Goal: Task Accomplishment & Management: Use online tool/utility

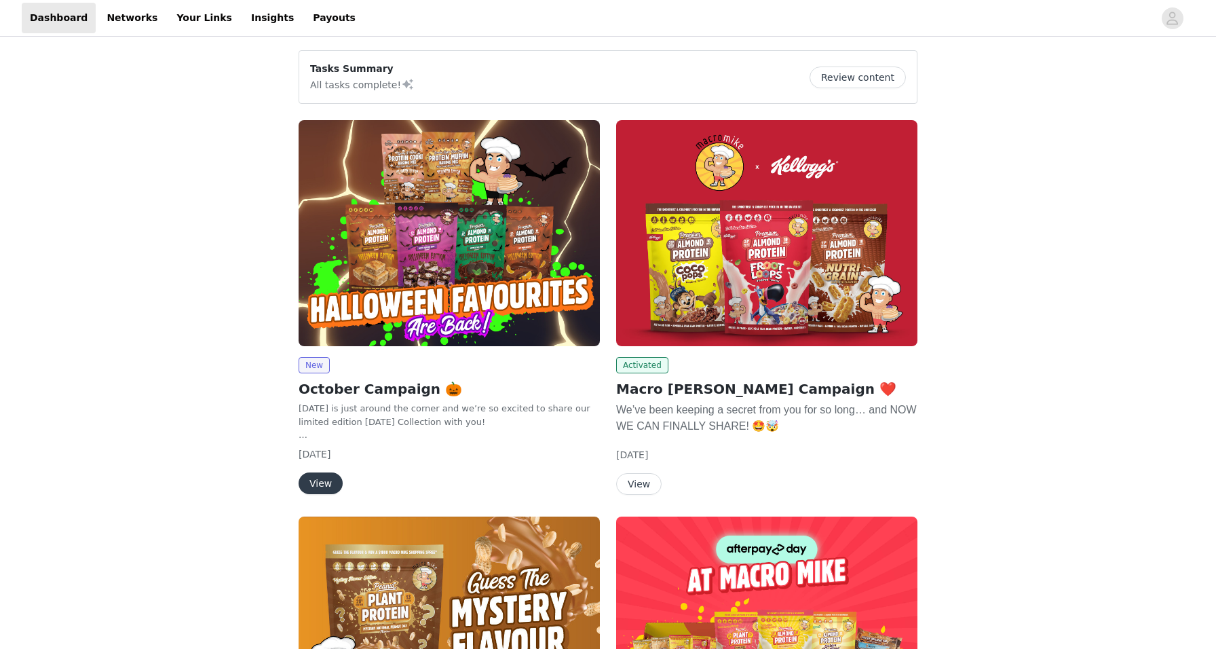
click at [373, 274] on img at bounding box center [448, 233] width 301 height 226
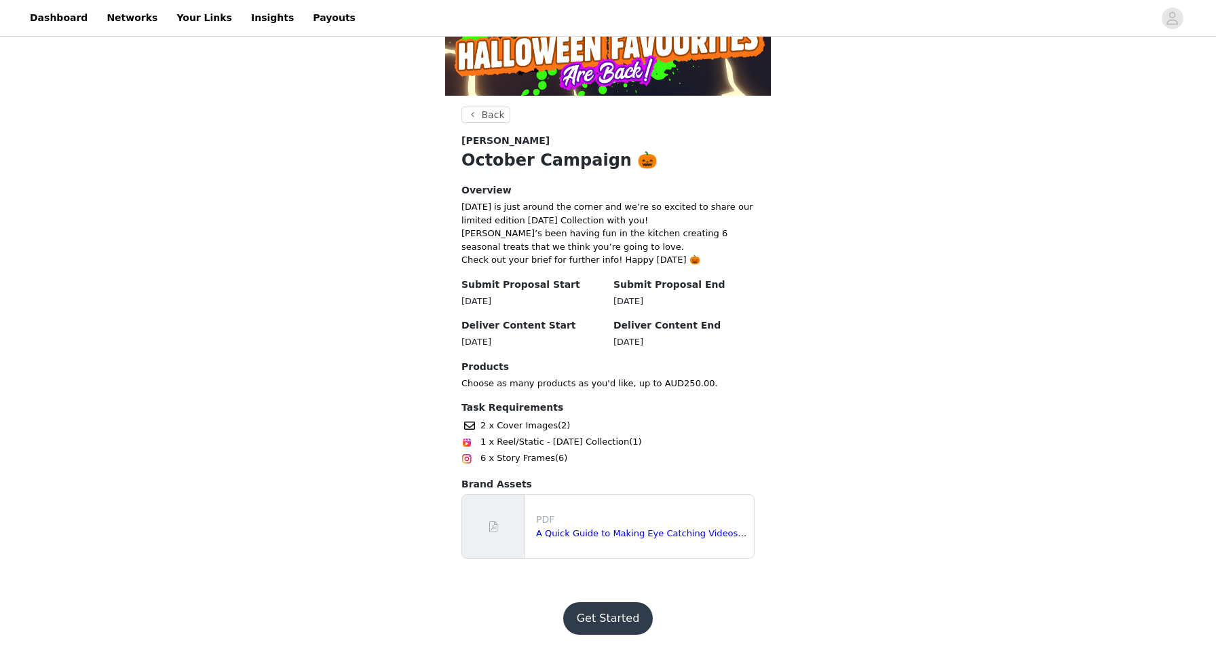
scroll to position [187, 0]
click at [629, 608] on button "Get Started" at bounding box center [608, 618] width 90 height 33
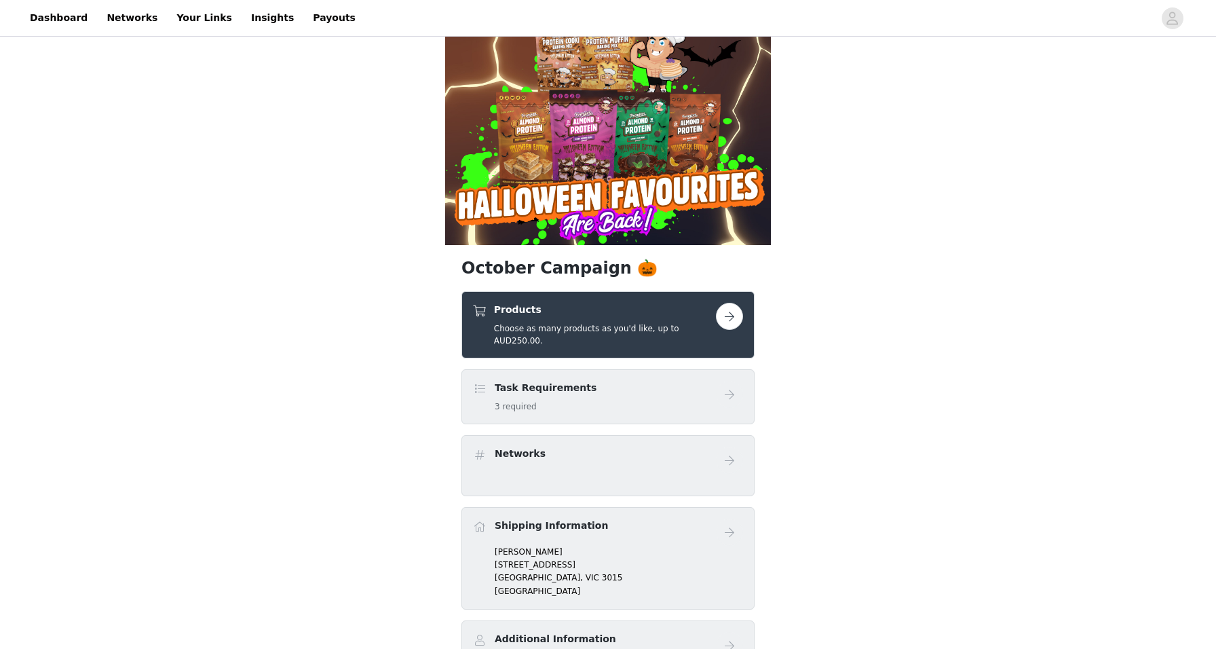
scroll to position [46, 0]
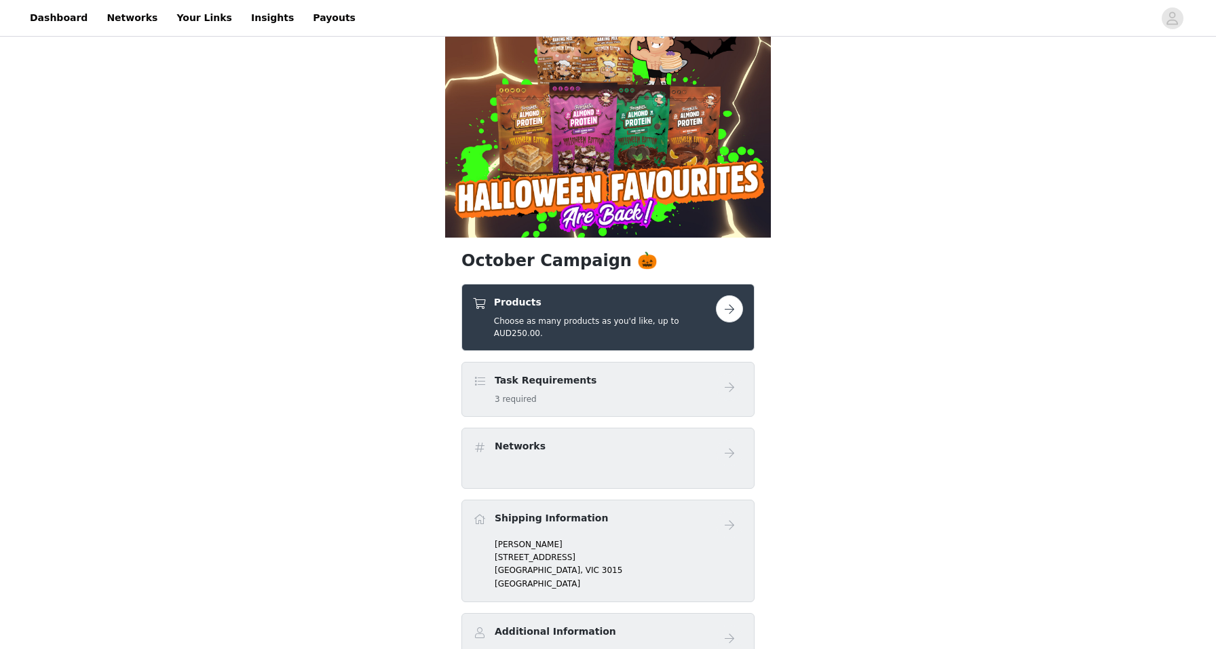
click at [724, 315] on button "button" at bounding box center [729, 308] width 27 height 27
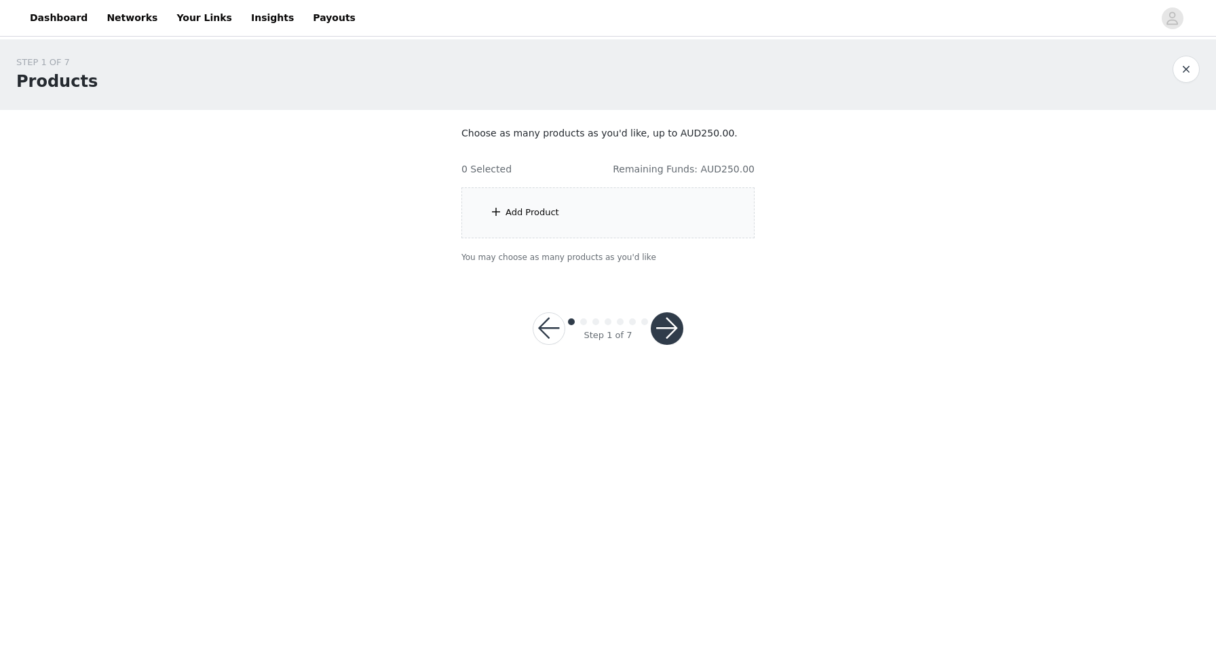
click at [690, 194] on div "Add Product" at bounding box center [607, 212] width 293 height 51
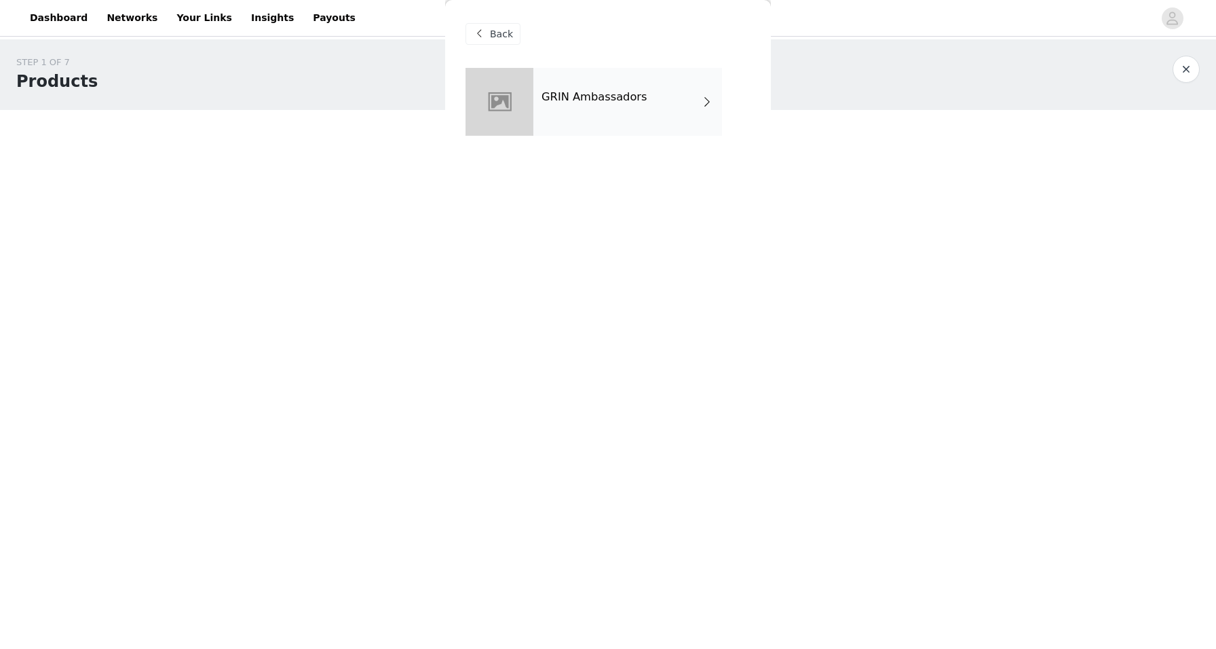
click at [676, 122] on div "GRIN Ambassadors" at bounding box center [627, 102] width 189 height 68
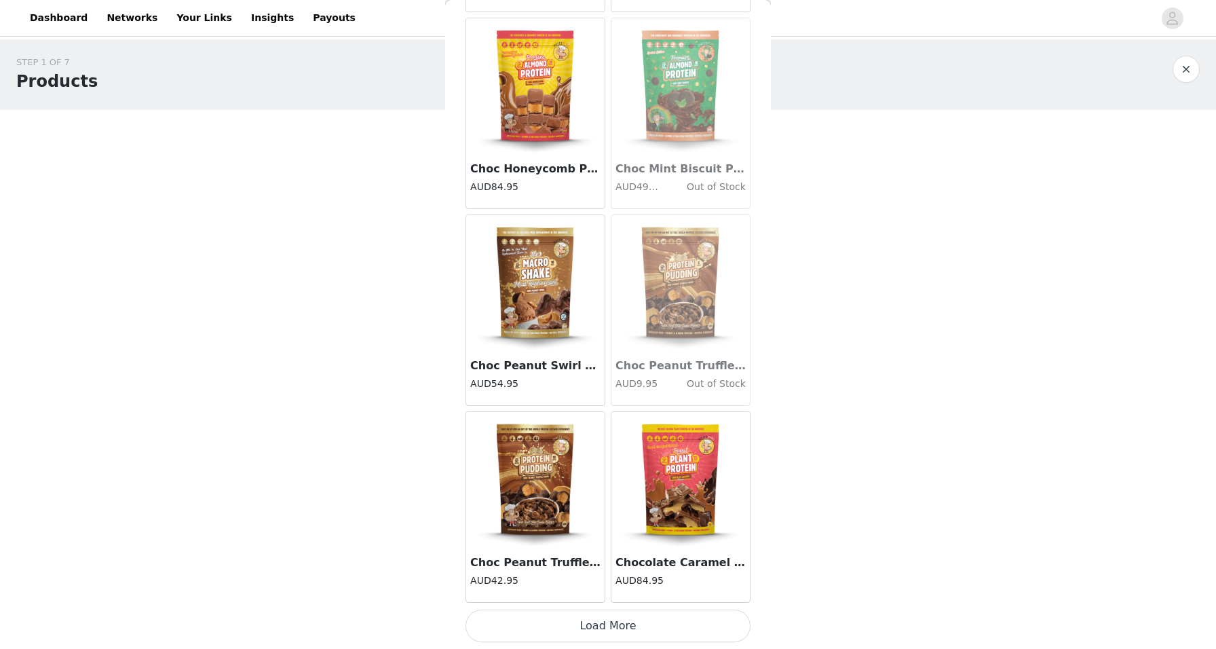
scroll to position [1427, 0]
click at [589, 627] on button "Load More" at bounding box center [607, 625] width 285 height 33
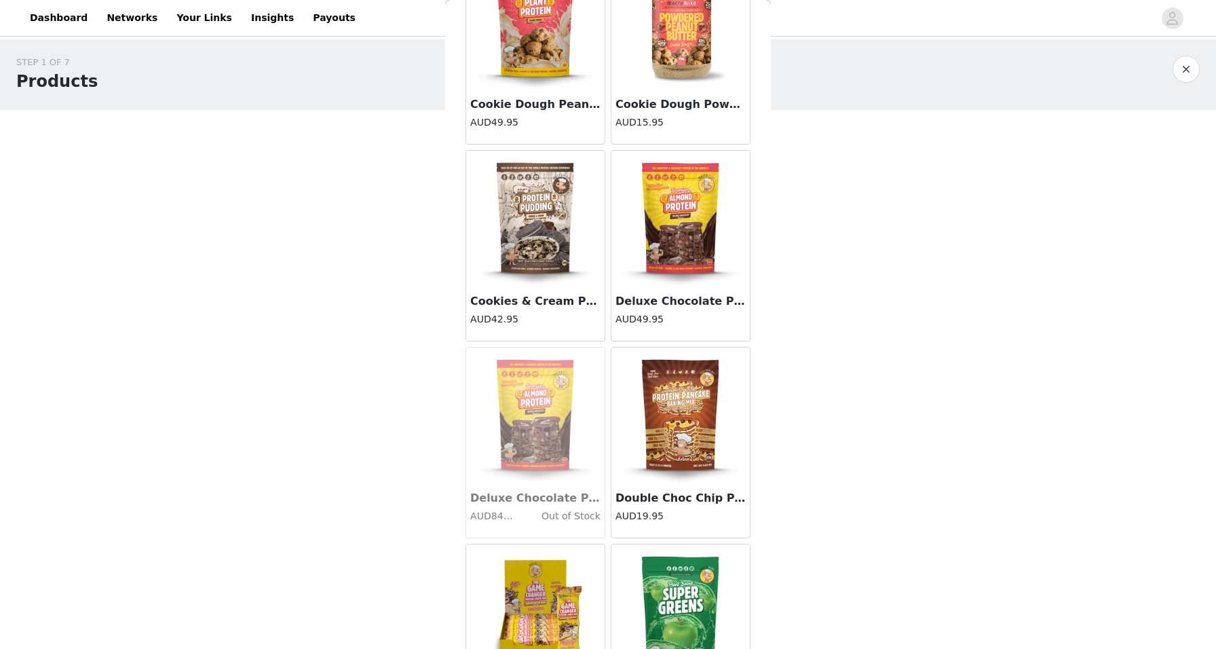
scroll to position [3284, 0]
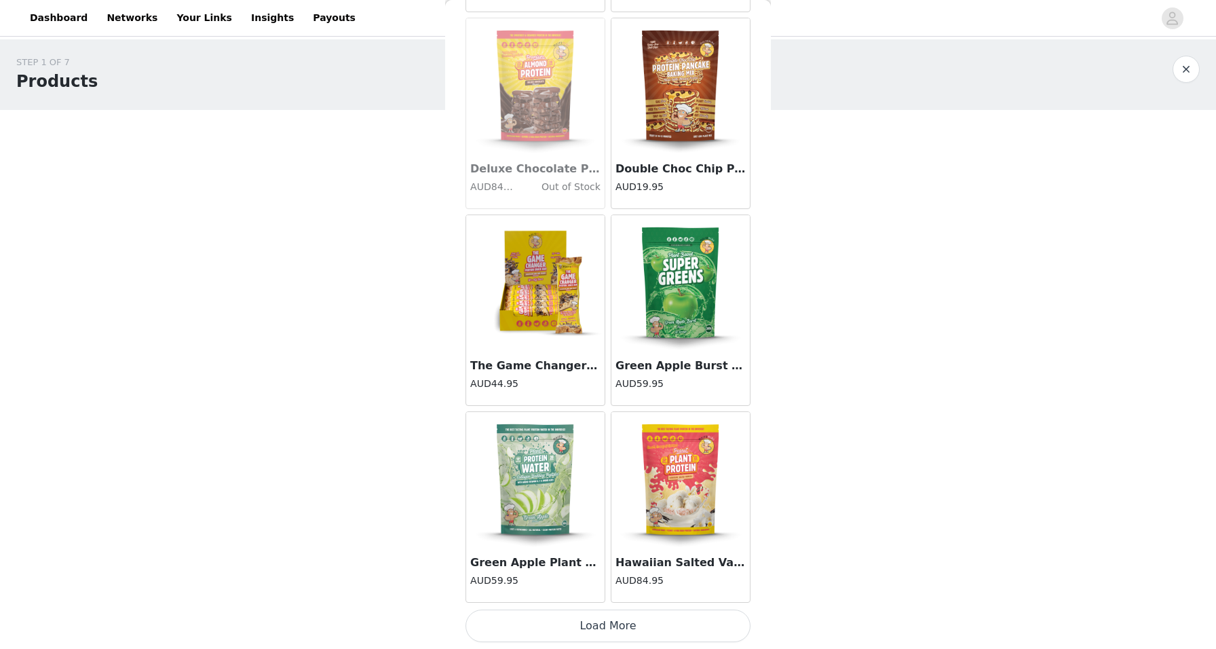
click at [618, 622] on button "Load More" at bounding box center [607, 625] width 285 height 33
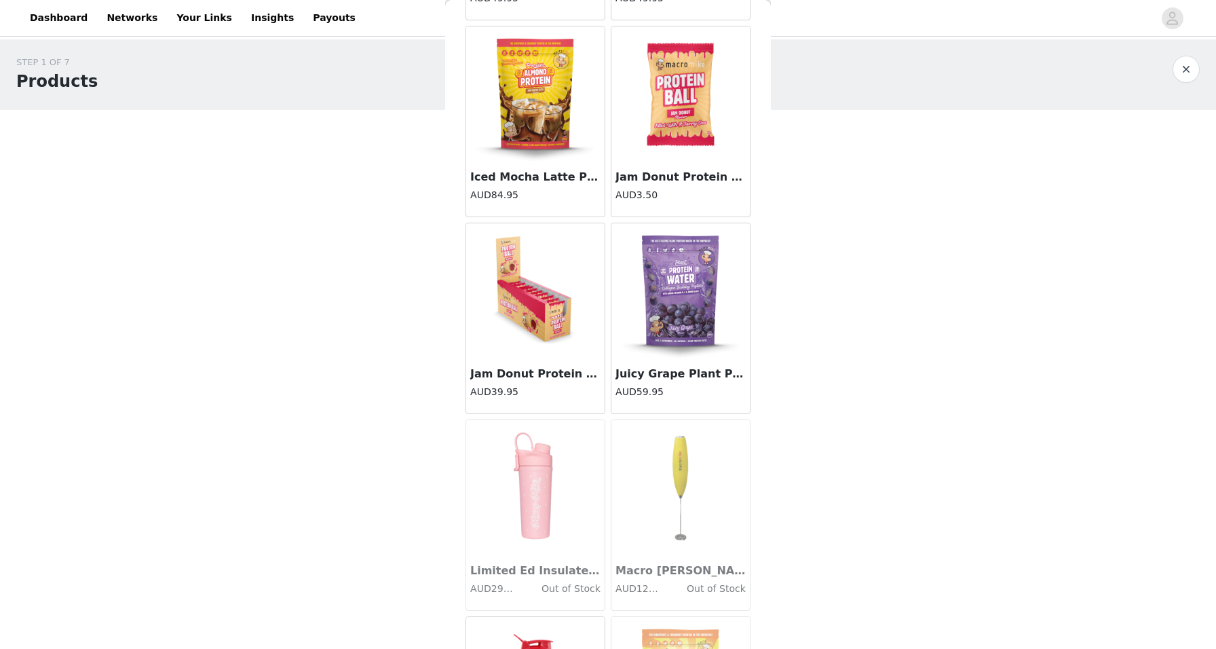
scroll to position [4245, 0]
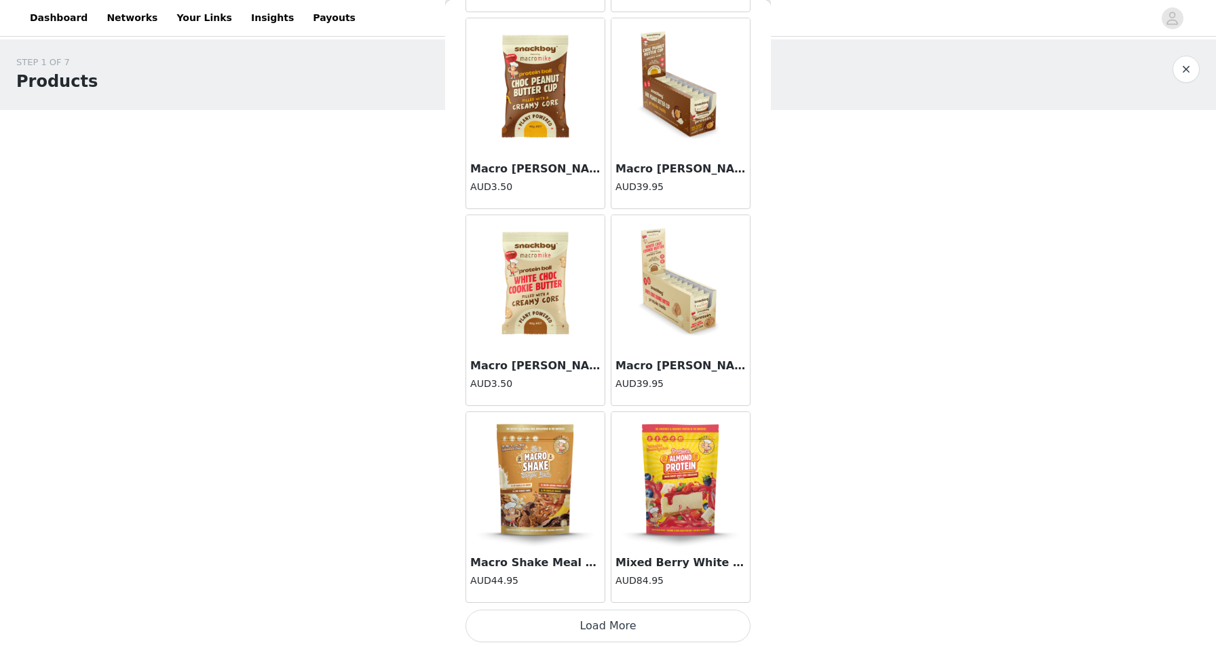
click at [621, 630] on button "Load More" at bounding box center [607, 625] width 285 height 33
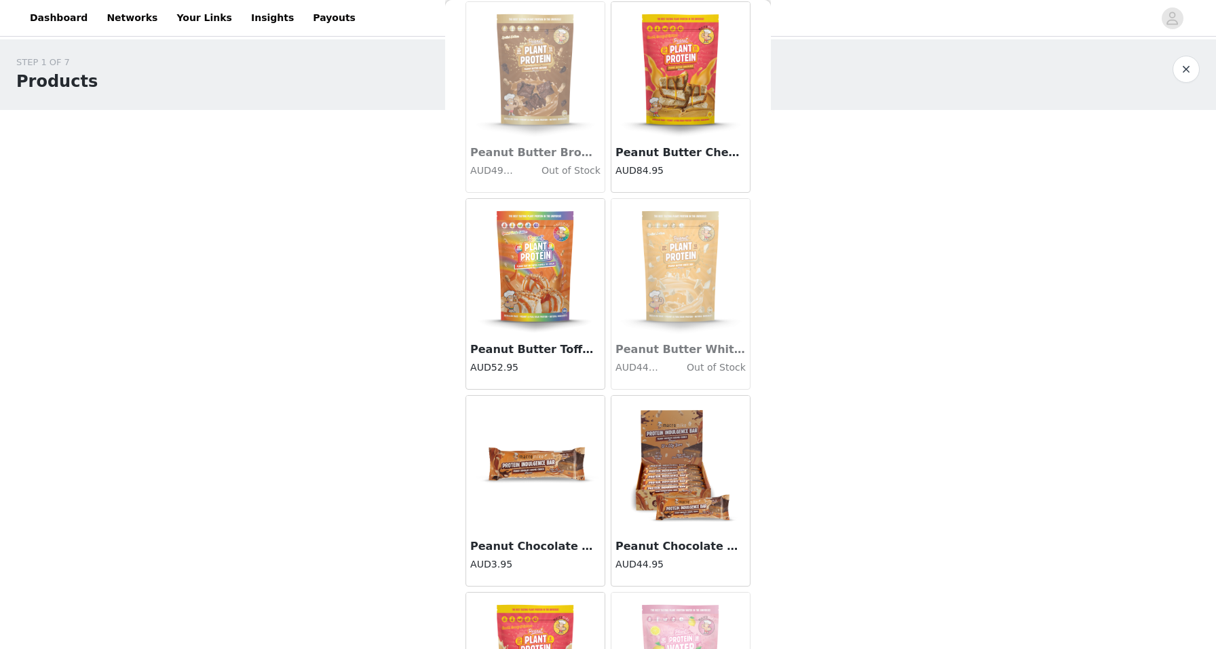
scroll to position [7172, 0]
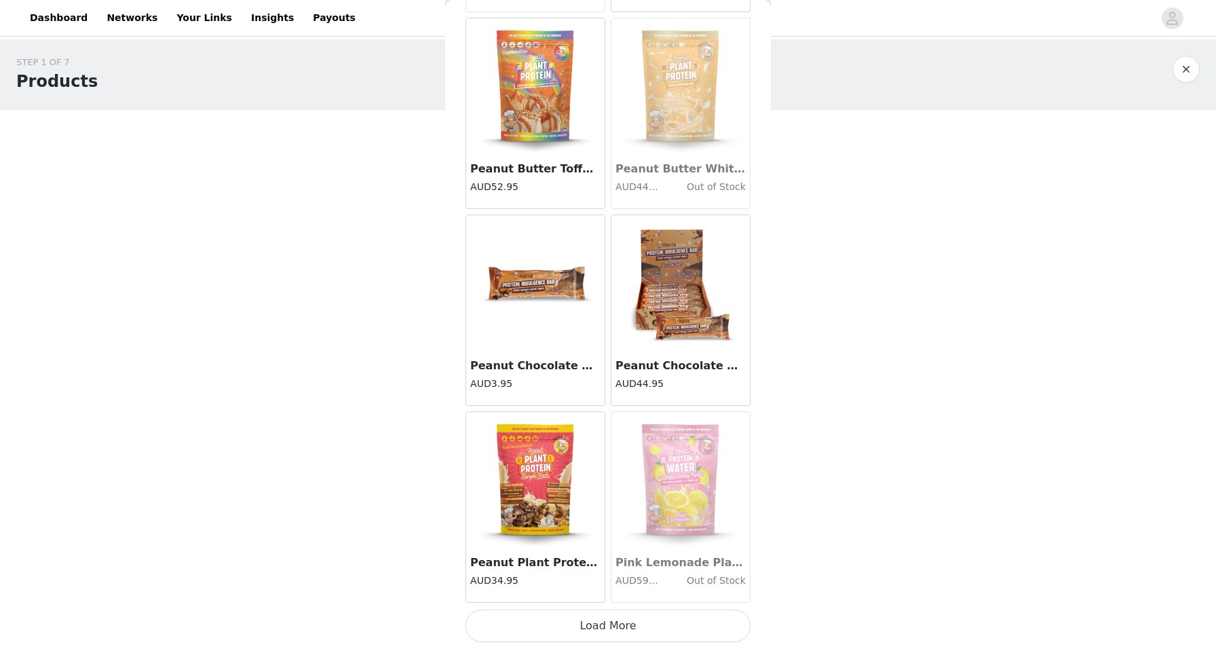
click at [623, 636] on button "Load More" at bounding box center [607, 625] width 285 height 33
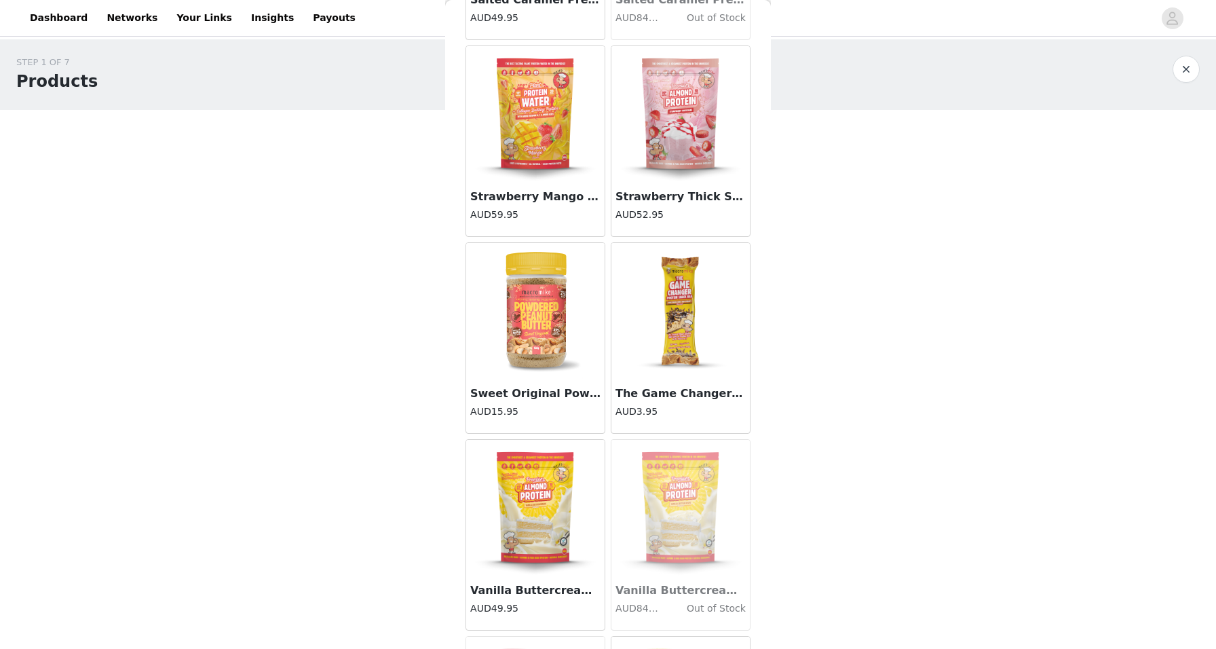
scroll to position [8456, 0]
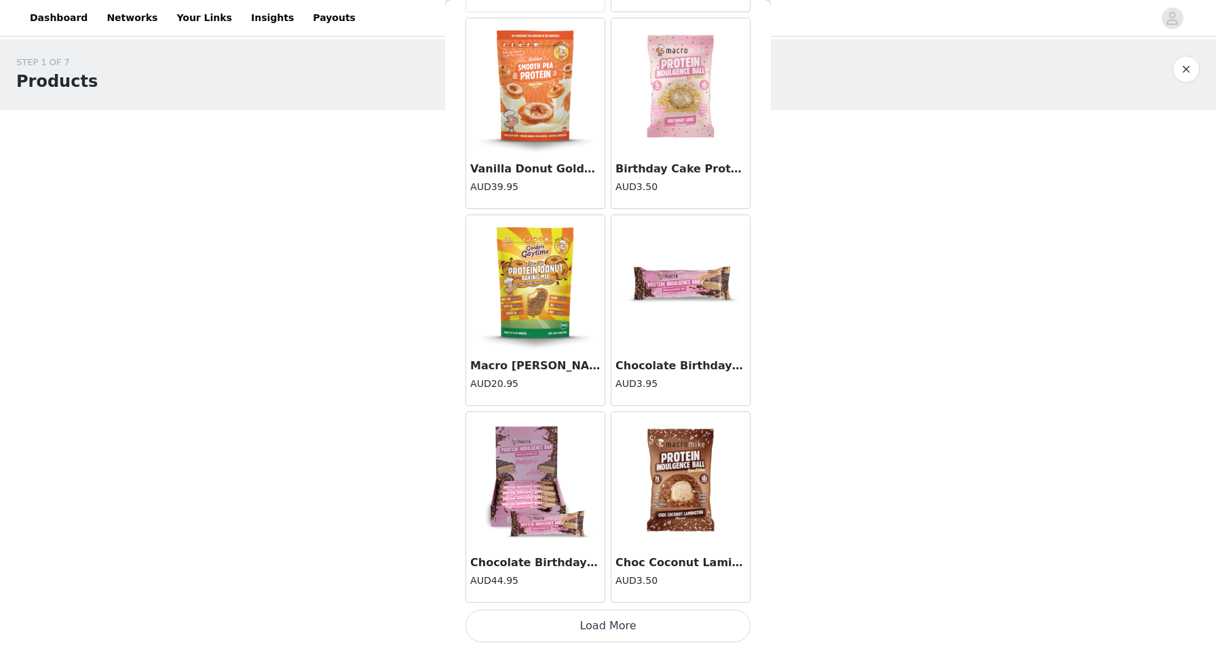
click at [615, 624] on button "Load More" at bounding box center [607, 625] width 285 height 33
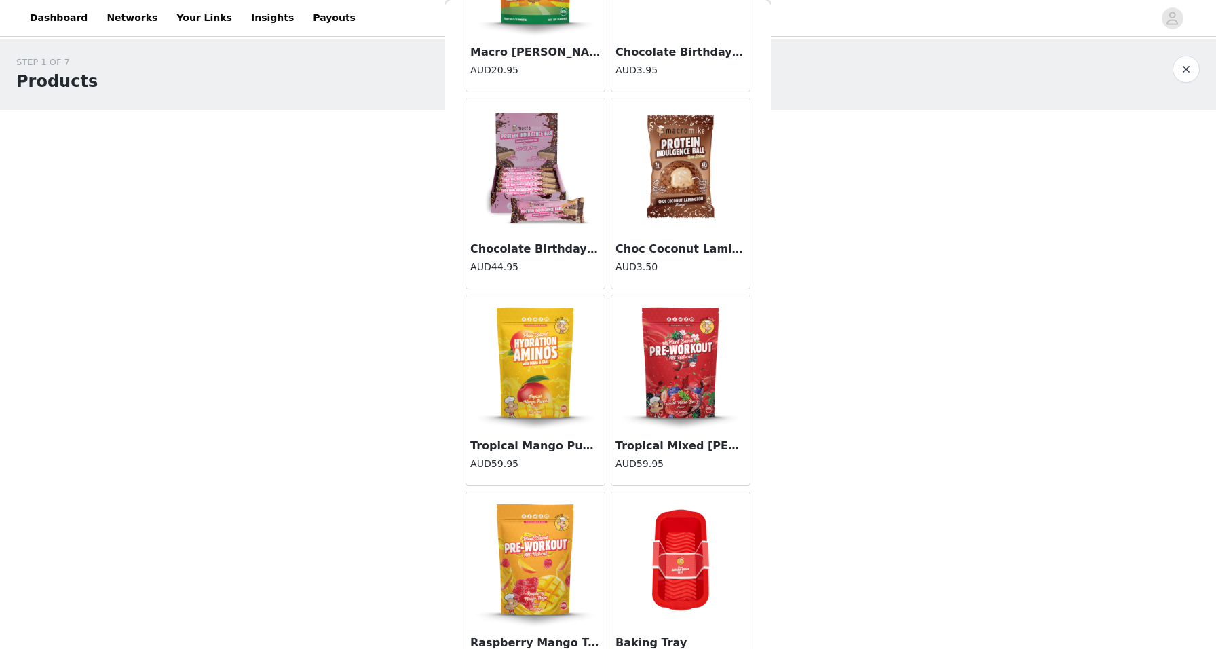
scroll to position [9726, 0]
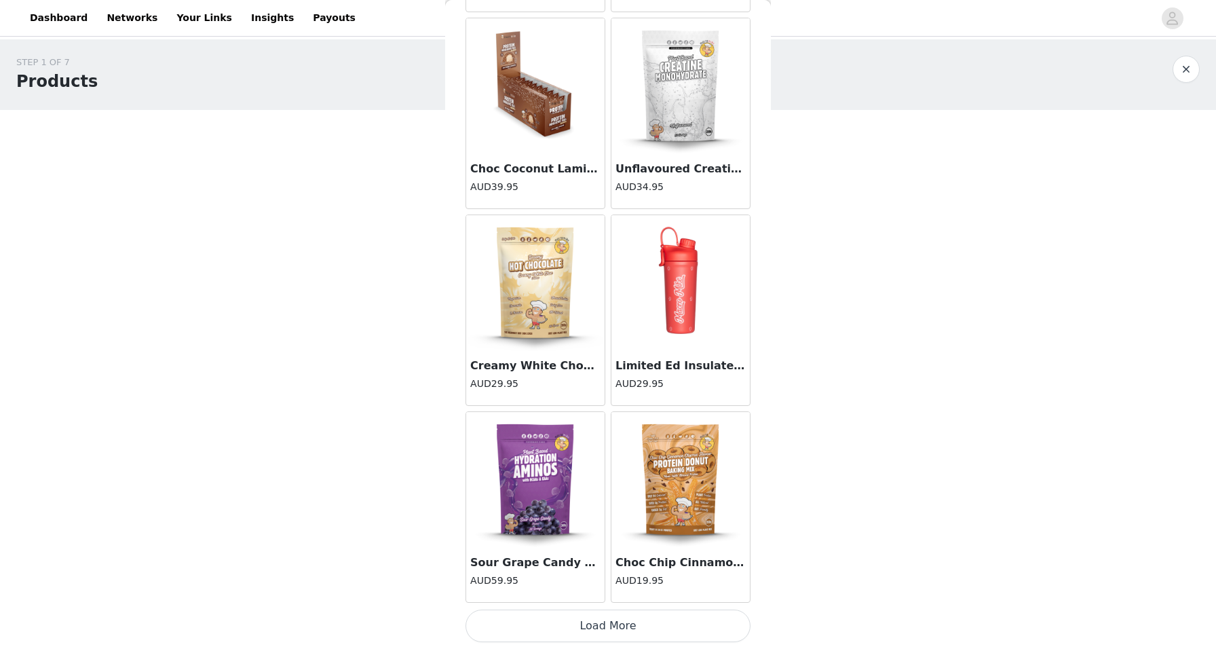
click at [615, 627] on button "Load More" at bounding box center [607, 625] width 285 height 33
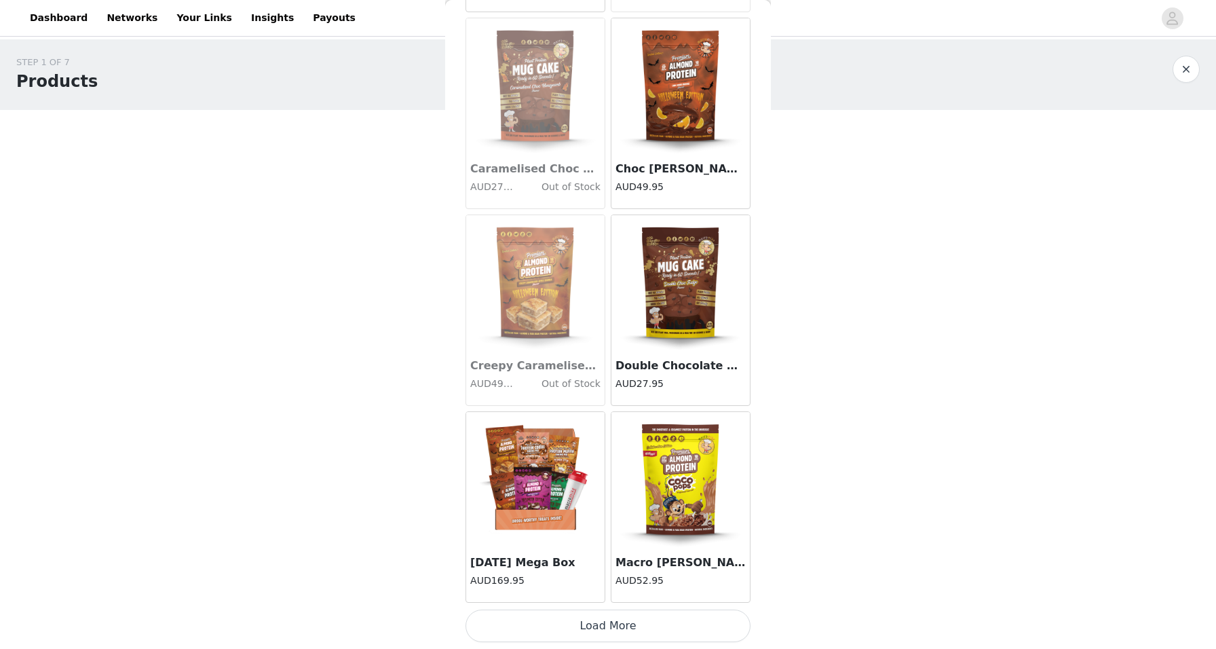
scroll to position [0, 0]
click at [670, 619] on button "Load More" at bounding box center [607, 625] width 285 height 33
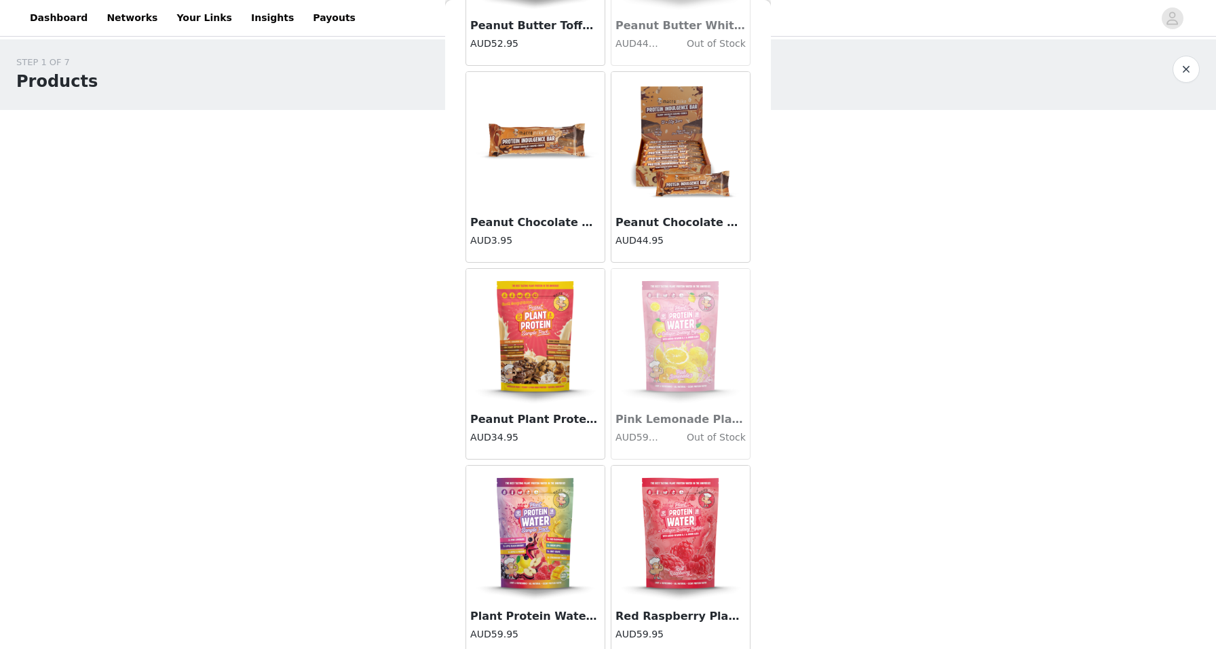
scroll to position [7471, 0]
